Goal: Task Accomplishment & Management: Manage account settings

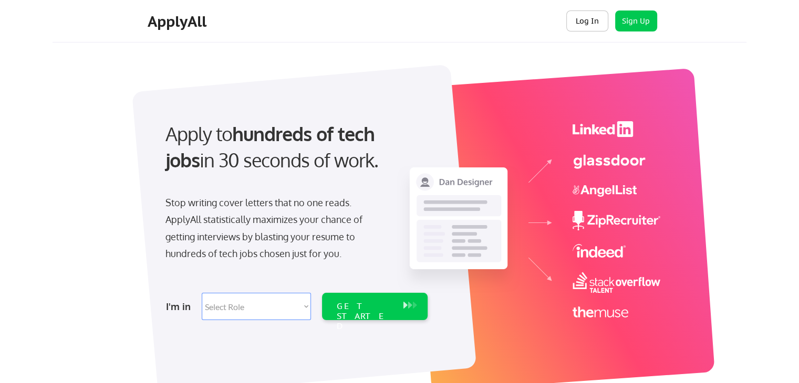
click at [584, 19] on button "Log In" at bounding box center [587, 21] width 42 height 21
